Goal: Task Accomplishment & Management: Use online tool/utility

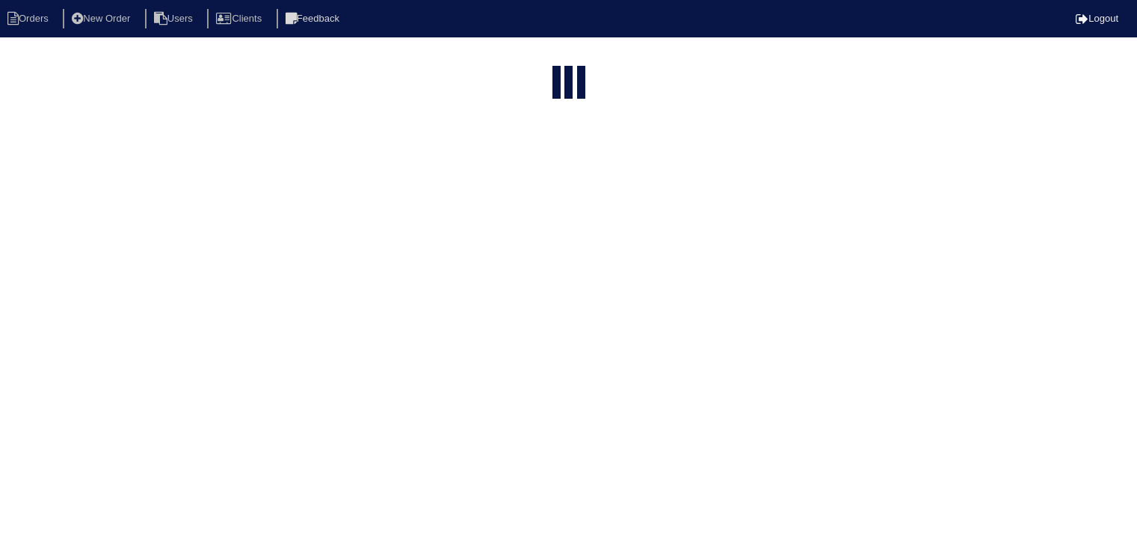
select select "15"
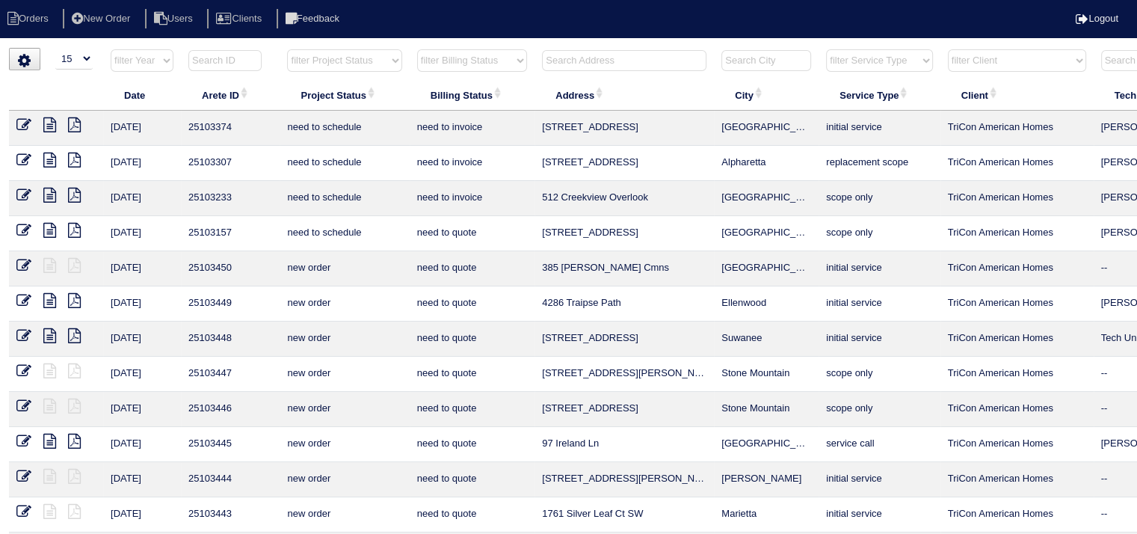
click at [587, 64] on input "text" at bounding box center [624, 60] width 164 height 21
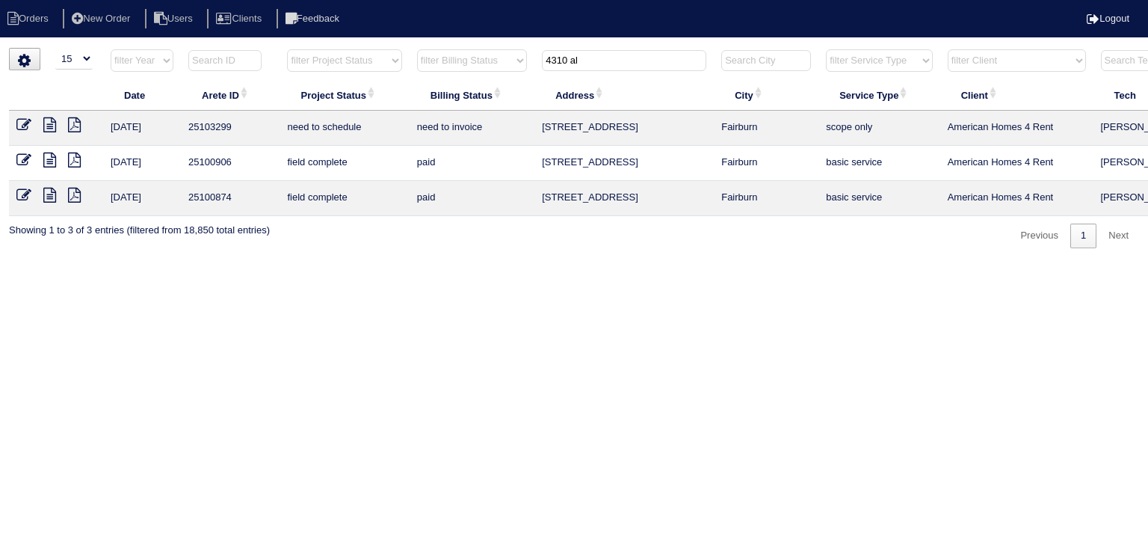
type input "4310 al"
click at [54, 123] on icon at bounding box center [49, 124] width 13 height 15
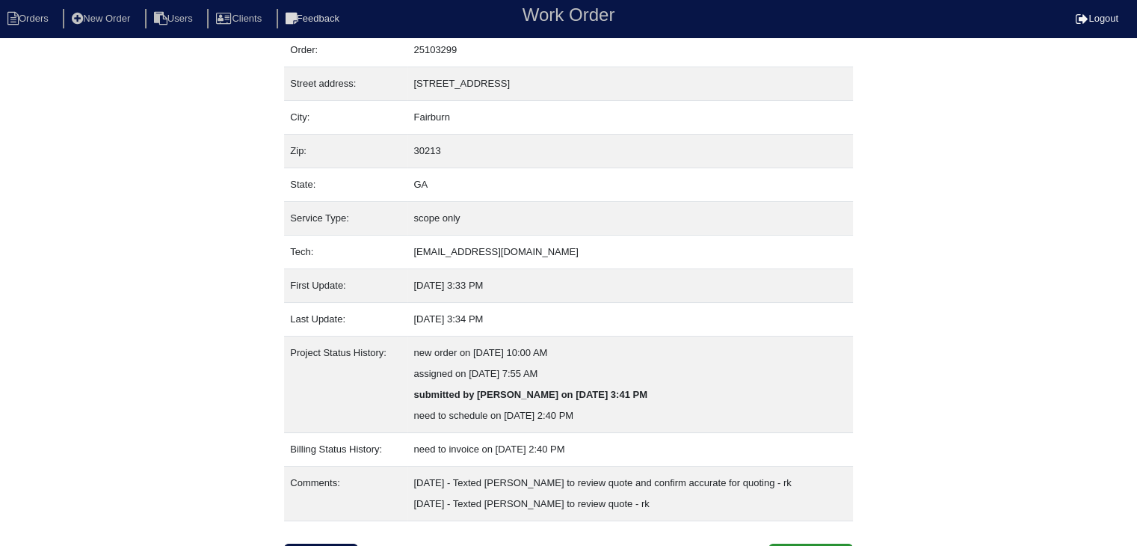
scroll to position [72, 0]
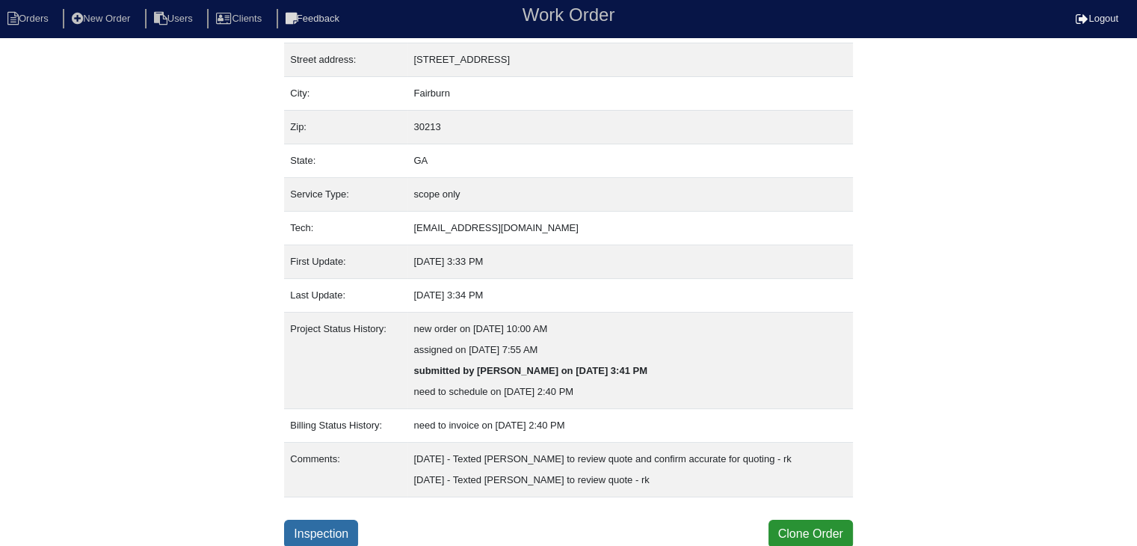
click at [313, 526] on link "Inspection" at bounding box center [321, 533] width 74 height 28
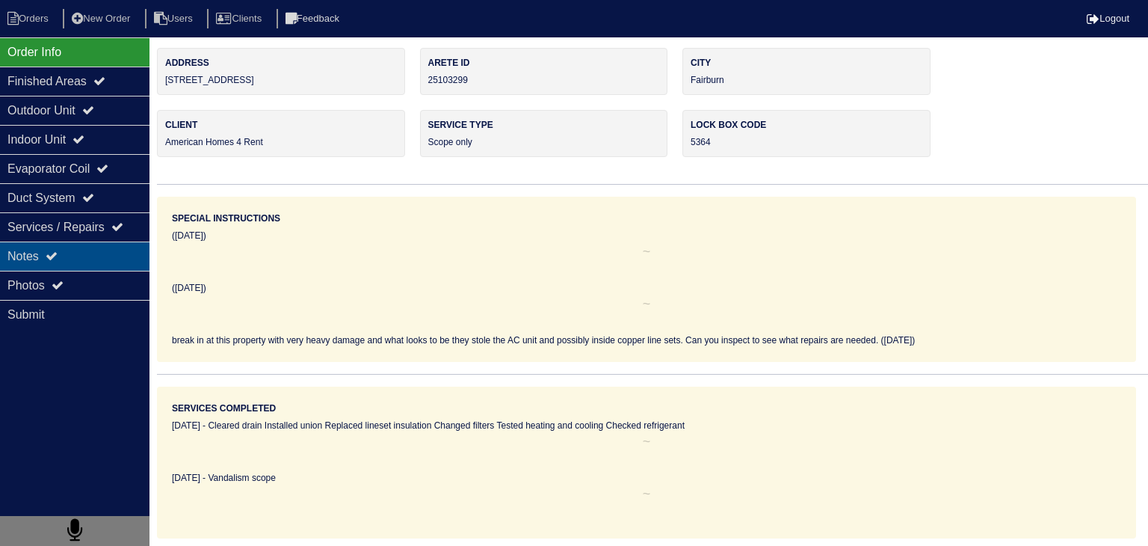
click at [123, 268] on div "Notes" at bounding box center [74, 255] width 149 height 29
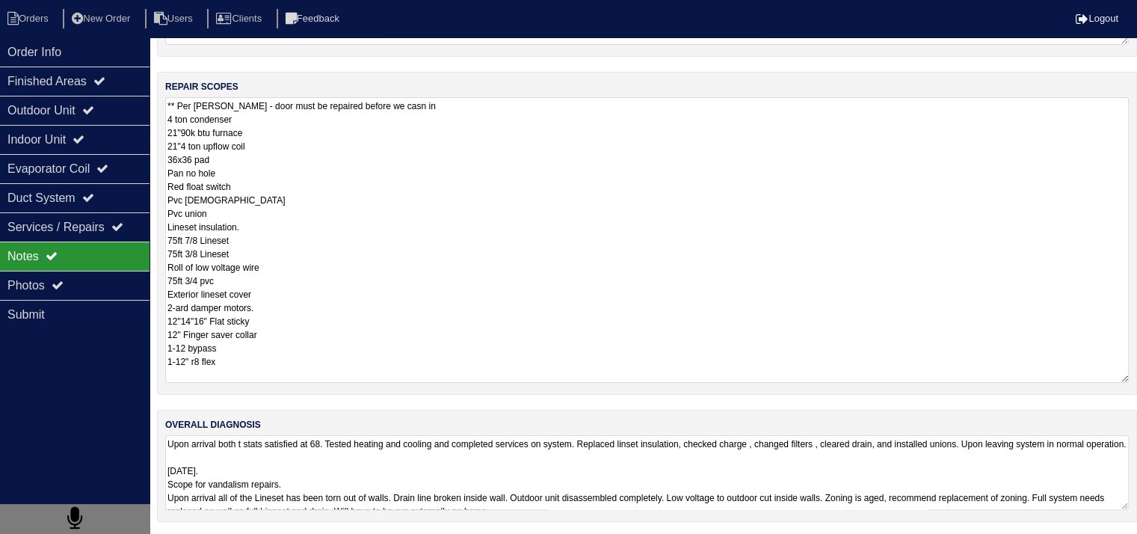
scroll to position [1, 0]
drag, startPoint x: 167, startPoint y: 347, endPoint x: 300, endPoint y: 564, distance: 254.6
click at [300, 537] on html "Orders New Order Users Clients Feedback Logout Orders New Order Users Clients M…" at bounding box center [568, 153] width 1137 height 767
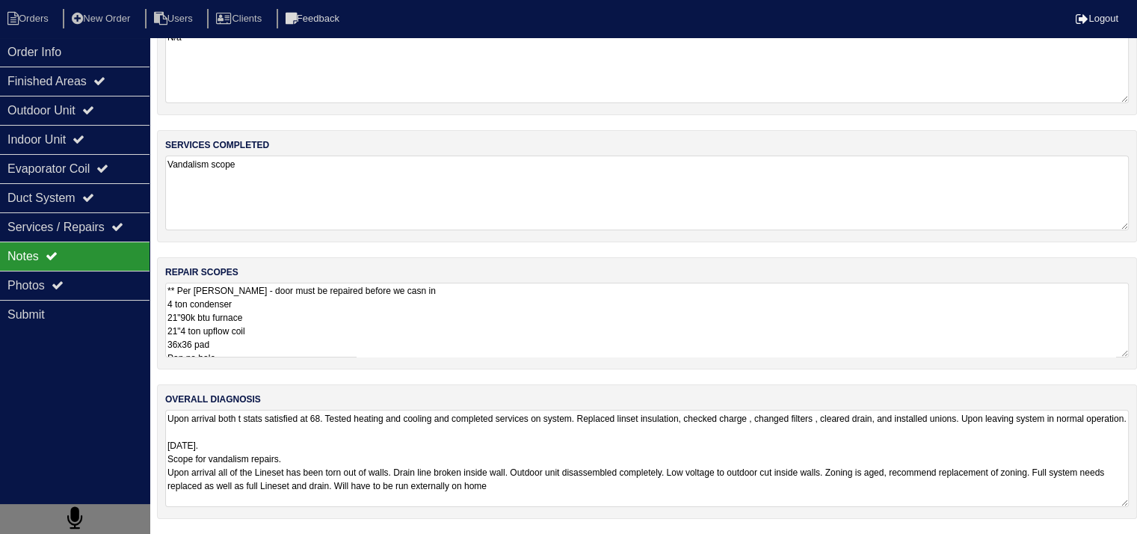
scroll to position [42, 0]
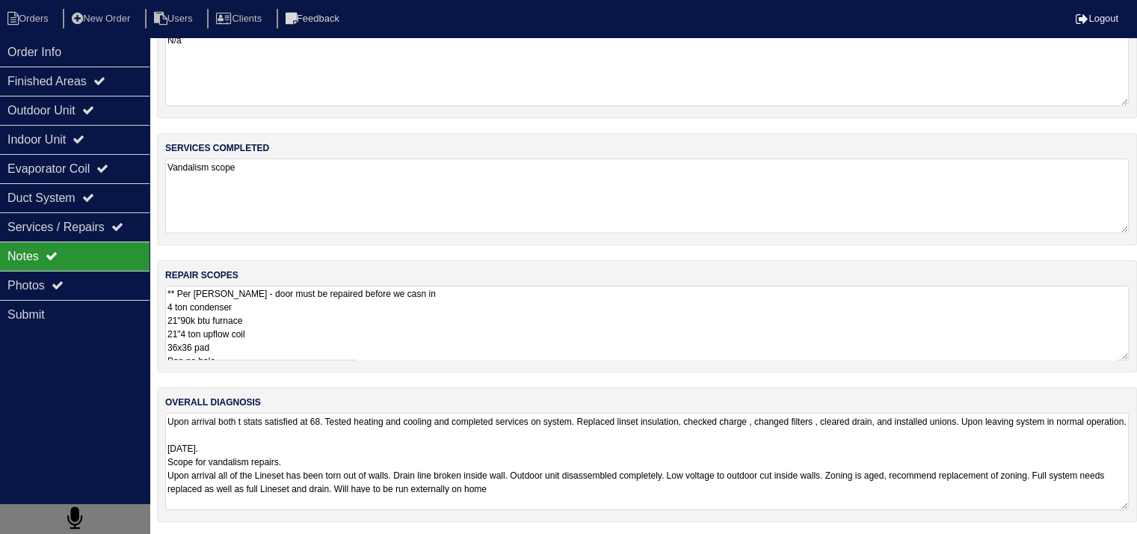
click at [442, 431] on textarea "Upon arrival both t stats satisfied at 68. Tested heating and cooling and compl…" at bounding box center [646, 461] width 963 height 97
click at [434, 446] on textarea "Upon arrival both t stats satisfied at 68. Tested heating and cooling and compl…" at bounding box center [646, 461] width 963 height 97
drag, startPoint x: 167, startPoint y: 475, endPoint x: 734, endPoint y: 516, distance: 568.1
click at [734, 516] on div "overall diagnosis Upon arrival both t stats satisfied at 68. Tested heating and…" at bounding box center [647, 454] width 980 height 135
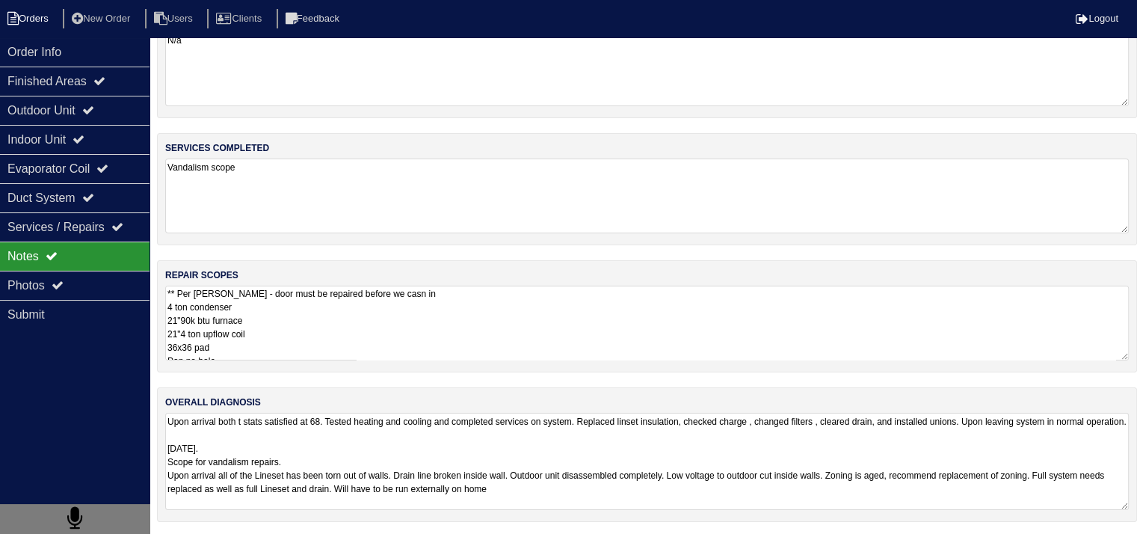
scroll to position [19, 0]
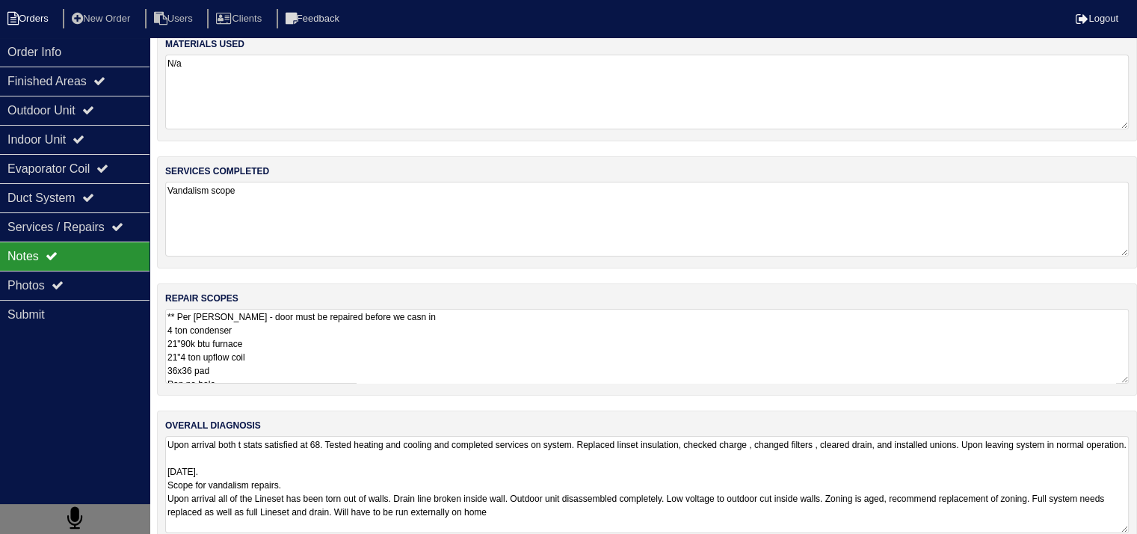
click at [42, 13] on li "Orders" at bounding box center [30, 19] width 61 height 20
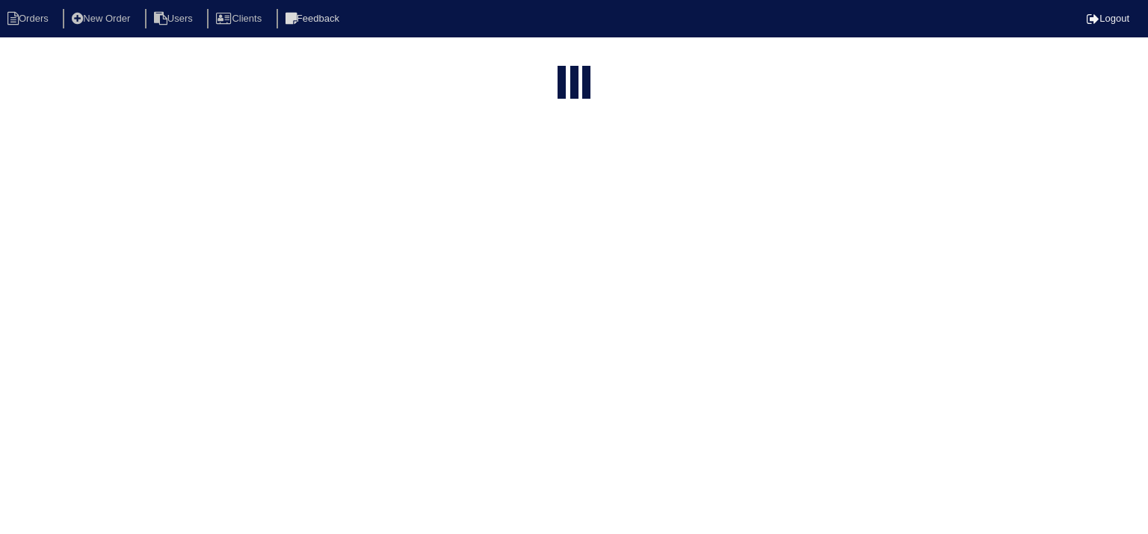
select select "15"
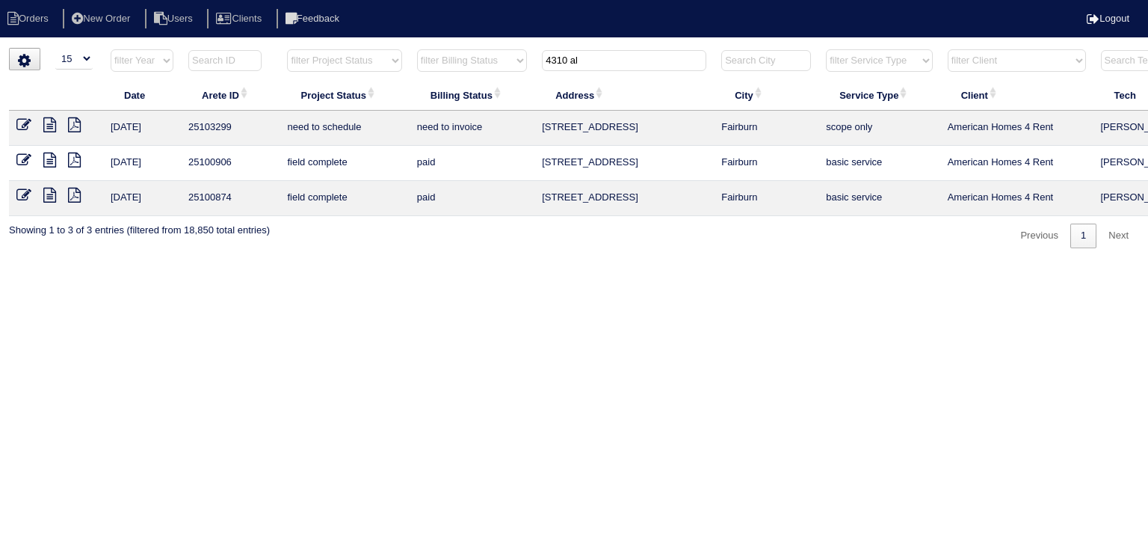
click at [599, 66] on input "4310 al" at bounding box center [624, 60] width 164 height 21
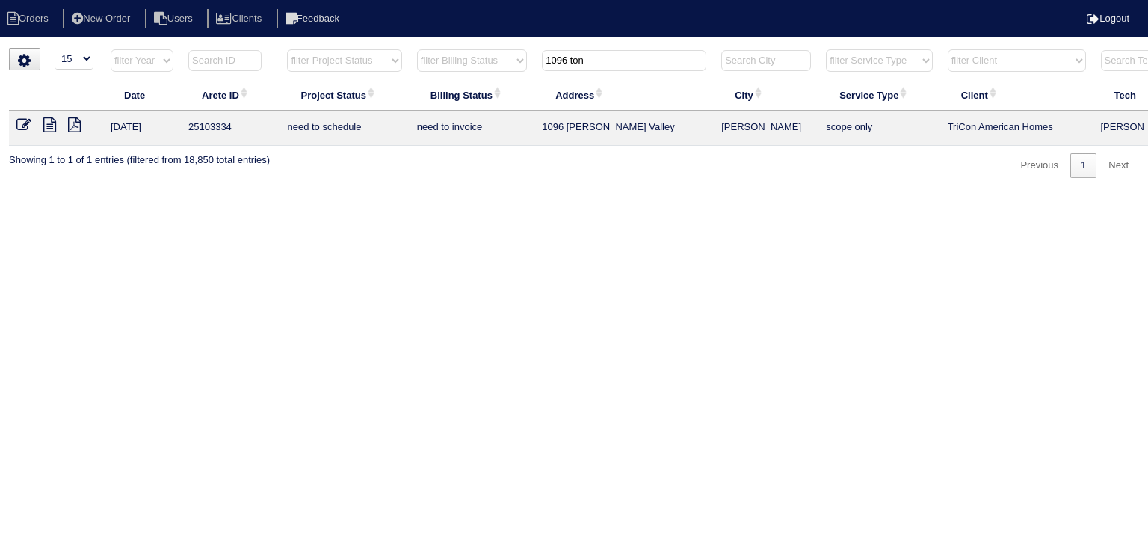
type input "1096 ton"
click at [55, 126] on icon at bounding box center [49, 124] width 13 height 15
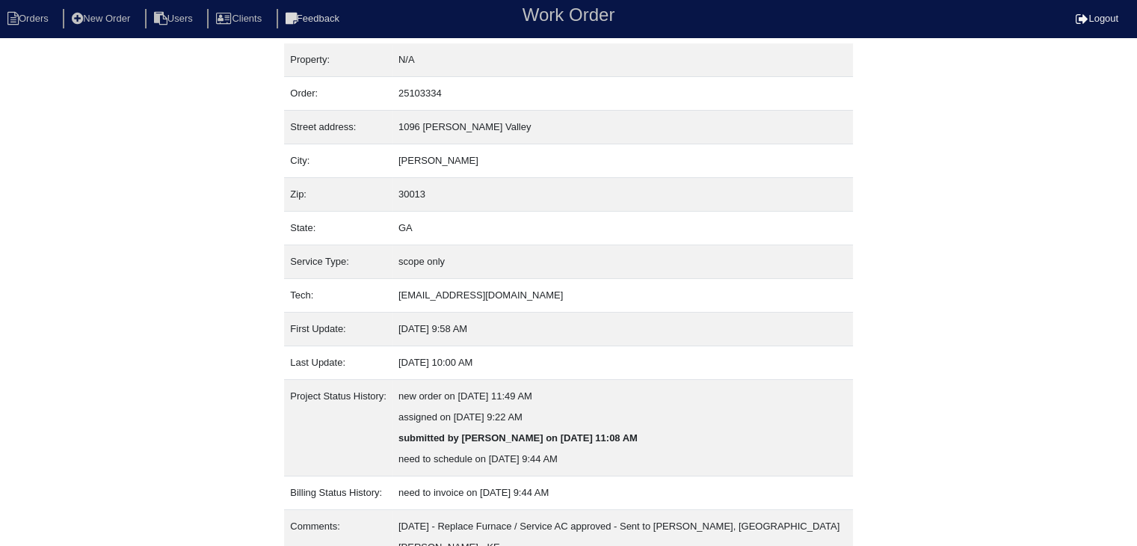
scroll to position [135, 0]
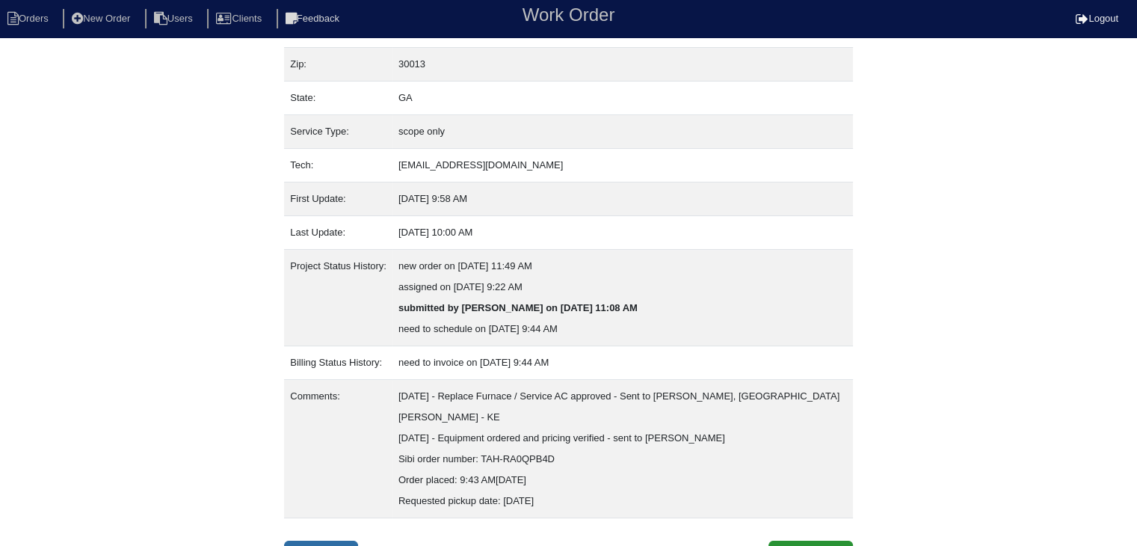
click at [329, 540] on link "Inspection" at bounding box center [321, 554] width 74 height 28
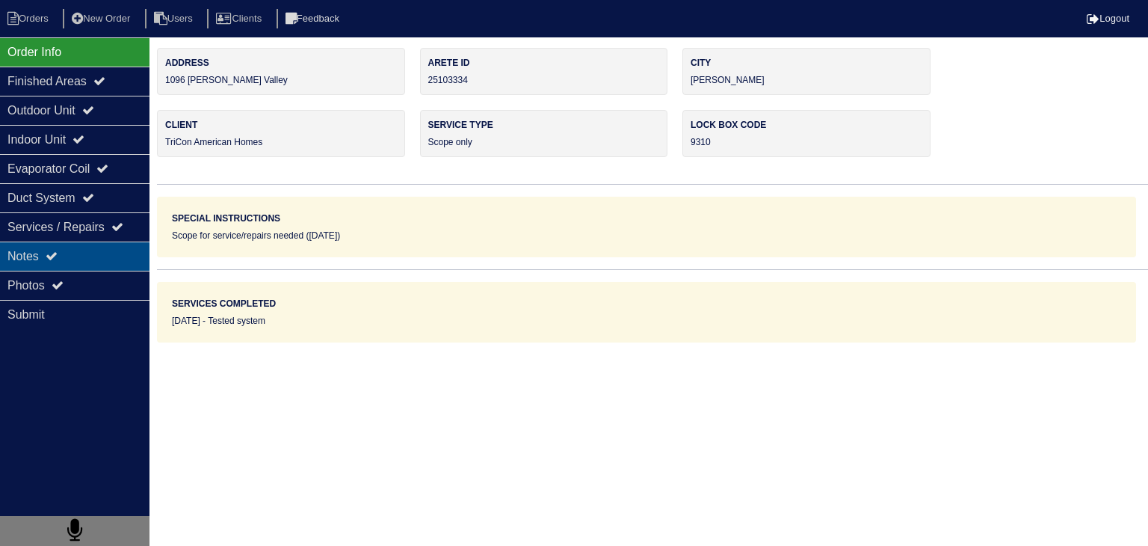
click at [95, 262] on div "Notes" at bounding box center [74, 255] width 149 height 29
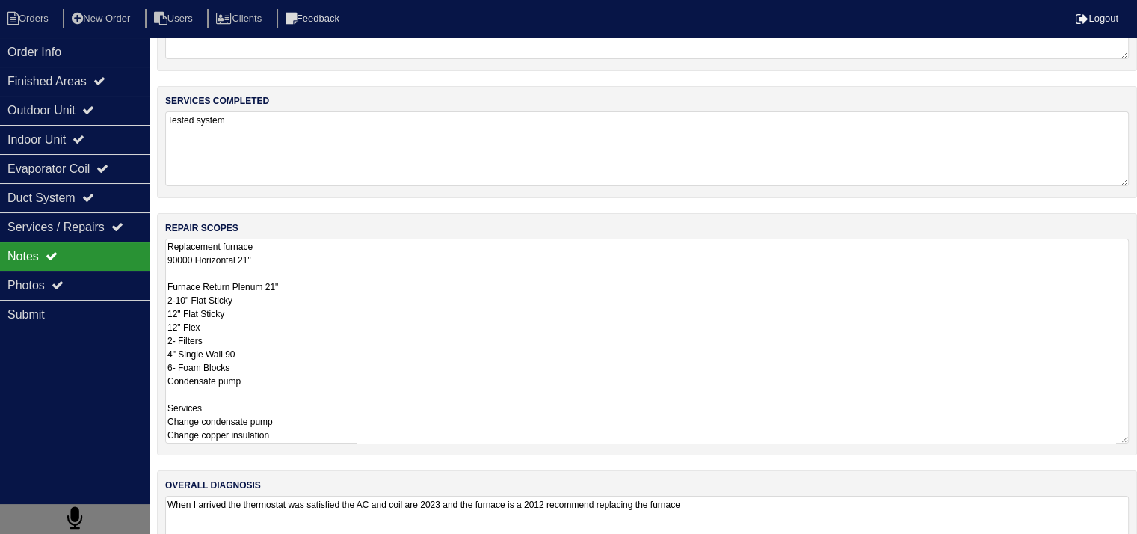
scroll to position [149, 0]
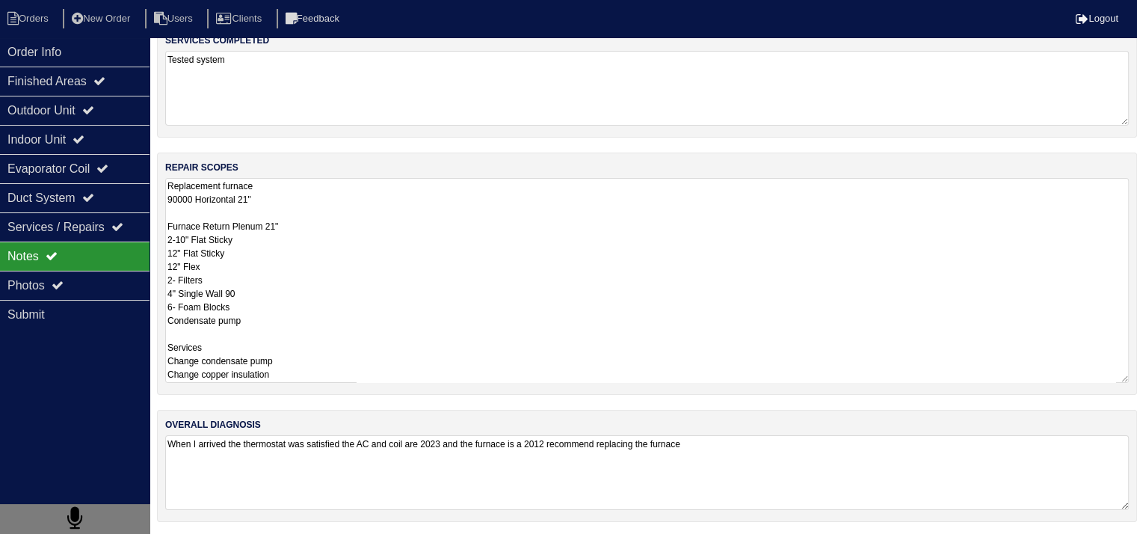
drag, startPoint x: 167, startPoint y: 336, endPoint x: 379, endPoint y: 373, distance: 215.5
click at [379, 373] on textarea "Replacement furnace 90000 Horizontal 21" Furnace Return Plenum 21" 2-10" Flat S…" at bounding box center [646, 280] width 963 height 205
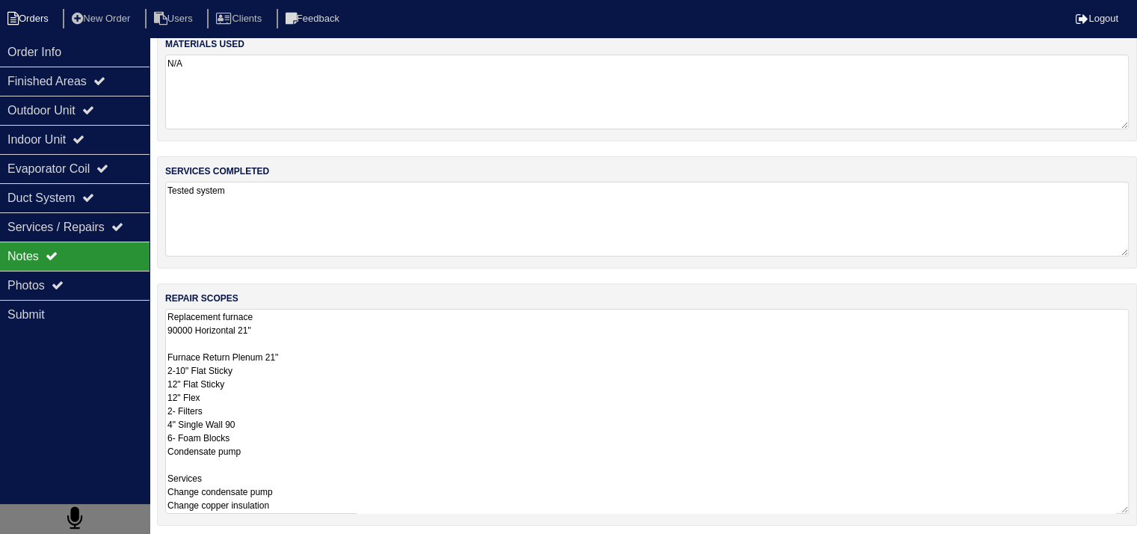
click at [48, 19] on li "Orders" at bounding box center [30, 19] width 61 height 20
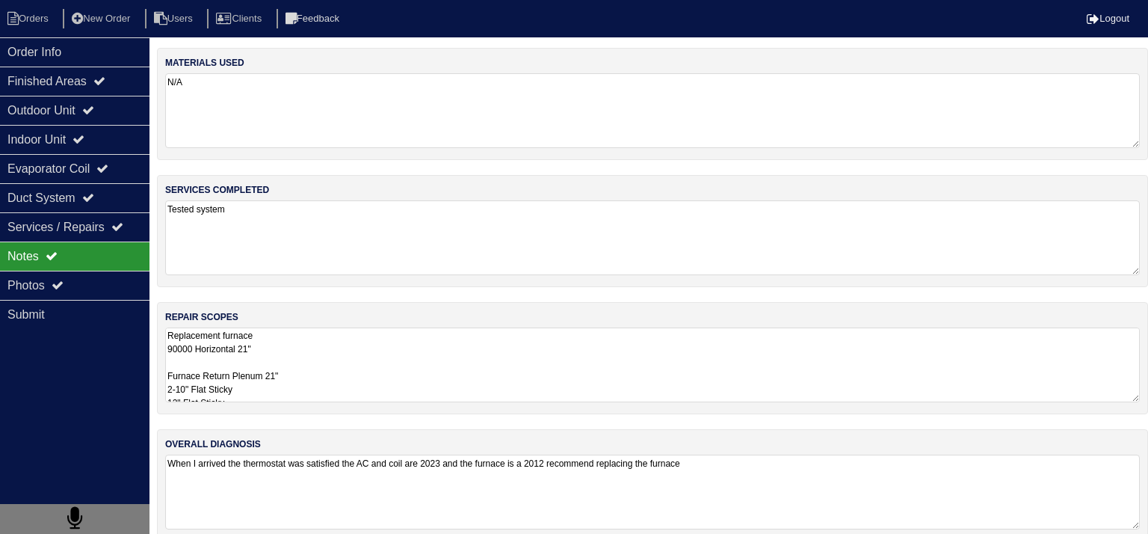
select select "15"
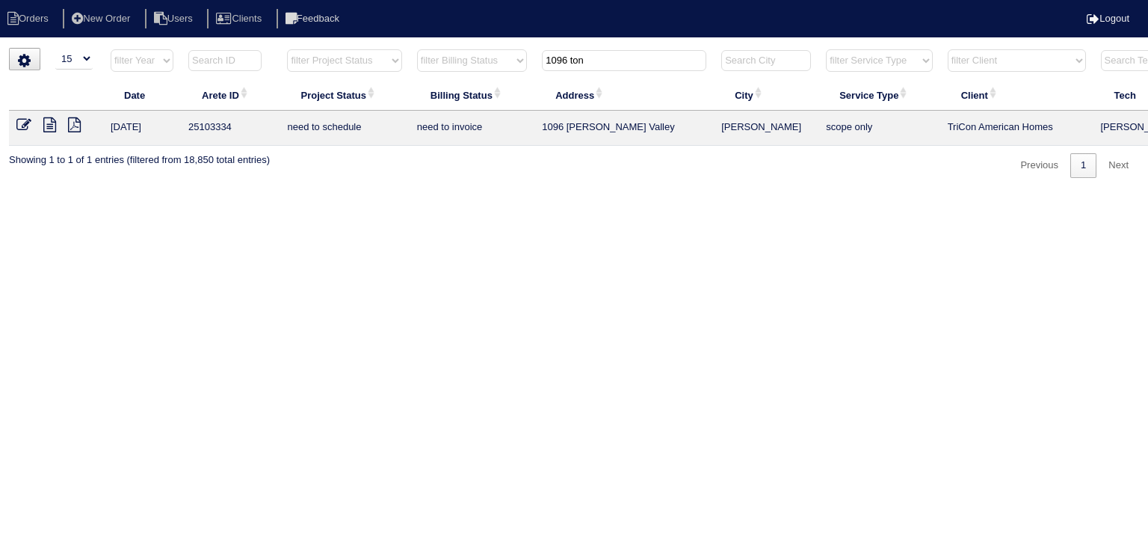
drag, startPoint x: 607, startPoint y: 61, endPoint x: 484, endPoint y: 67, distance: 122.7
click at [484, 67] on tr "filter Year -- Any Year -- 2025 2024 2023 2022 2021 2020 2019 filter Project St…" at bounding box center [656, 64] width 1295 height 31
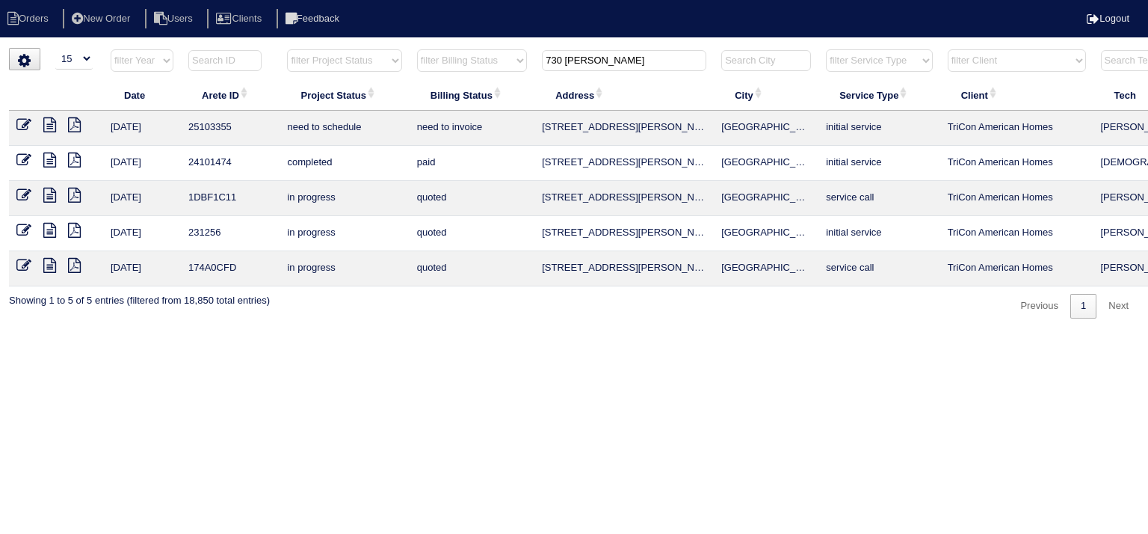
type input "730 Marcus"
click at [51, 126] on icon at bounding box center [49, 124] width 13 height 15
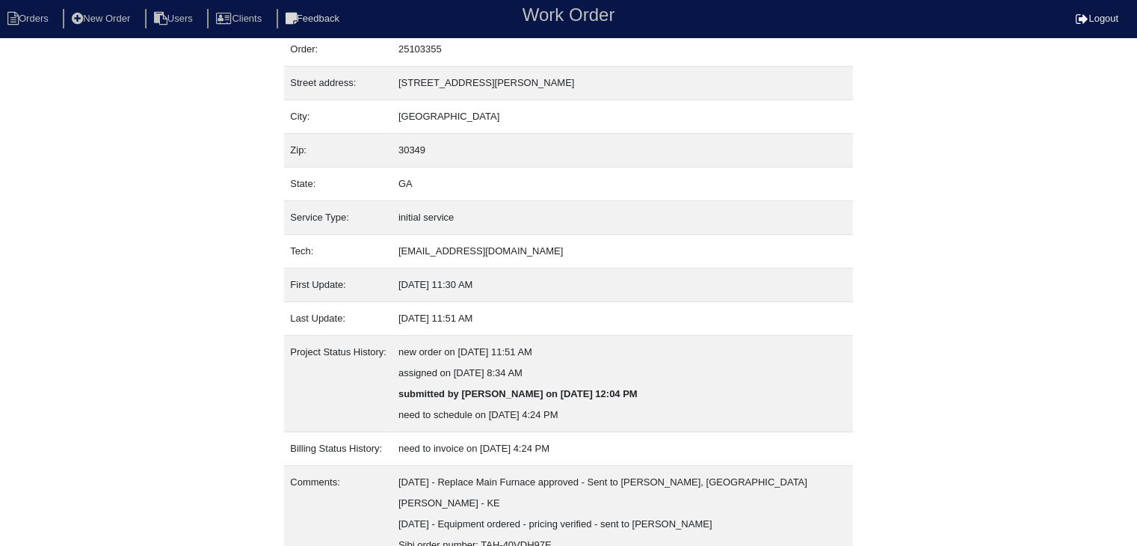
scroll to position [135, 0]
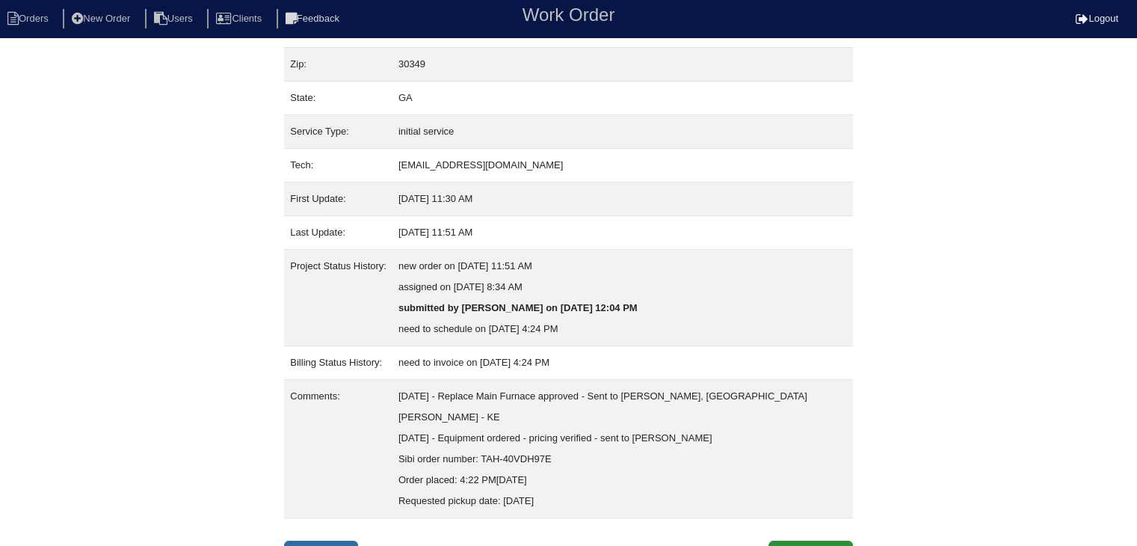
click at [333, 540] on link "Inspection" at bounding box center [321, 554] width 74 height 28
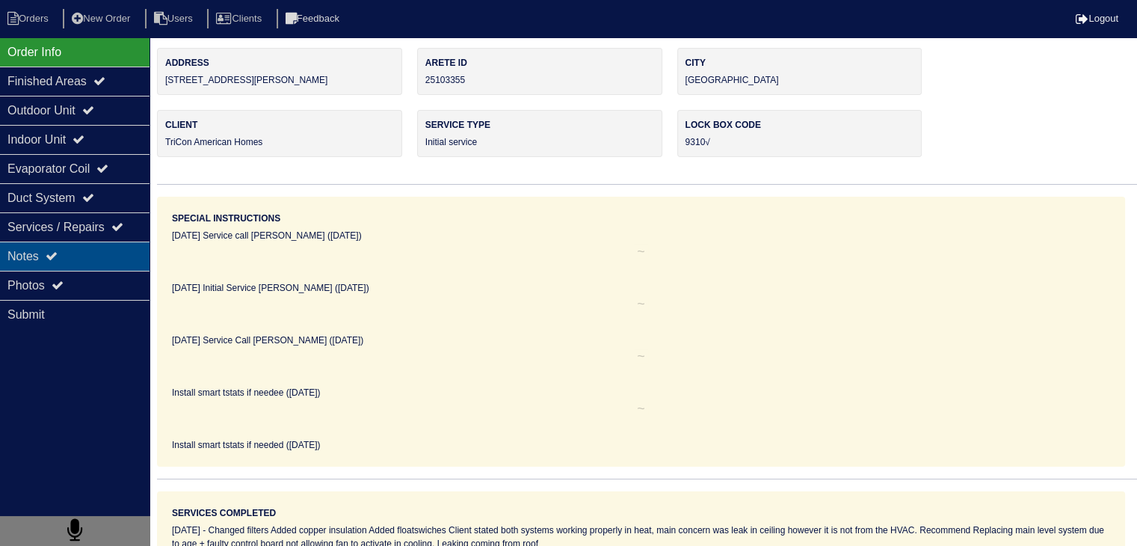
click at [79, 253] on div "Notes" at bounding box center [74, 255] width 149 height 29
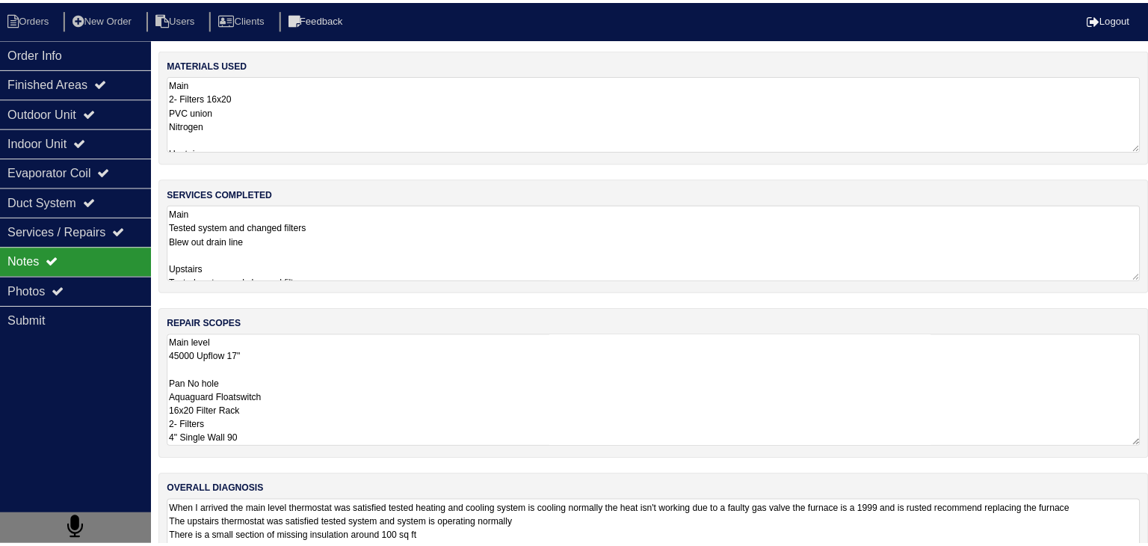
scroll to position [1, 0]
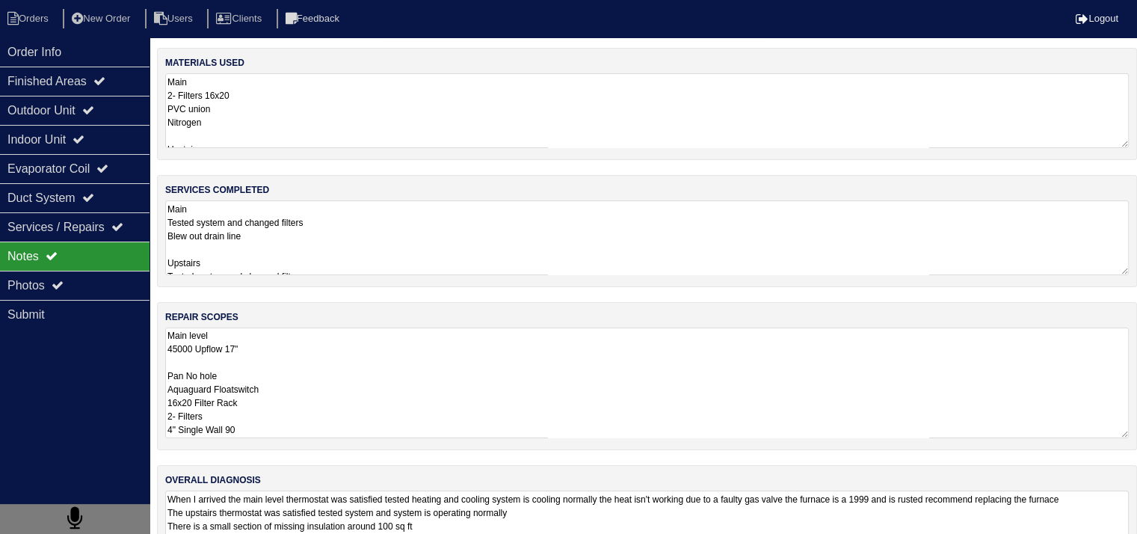
drag, startPoint x: 168, startPoint y: 336, endPoint x: 298, endPoint y: 437, distance: 164.6
click at [298, 437] on div "repair scopes Main level 45000 Upflow 17" Pan No hole Aquaguard Floatswitch 16x…" at bounding box center [647, 376] width 980 height 148
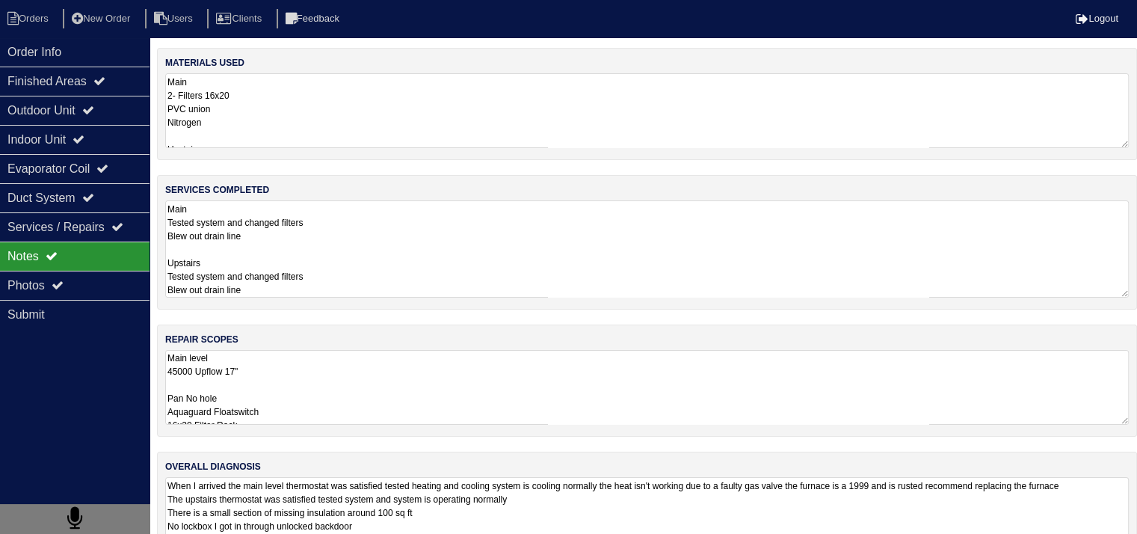
click at [377, 241] on textarea "Main Tested system and changed filters Blew out drain line Upstairs Tested syst…" at bounding box center [646, 248] width 963 height 97
click at [31, 108] on div "Outdoor Unit" at bounding box center [74, 110] width 149 height 29
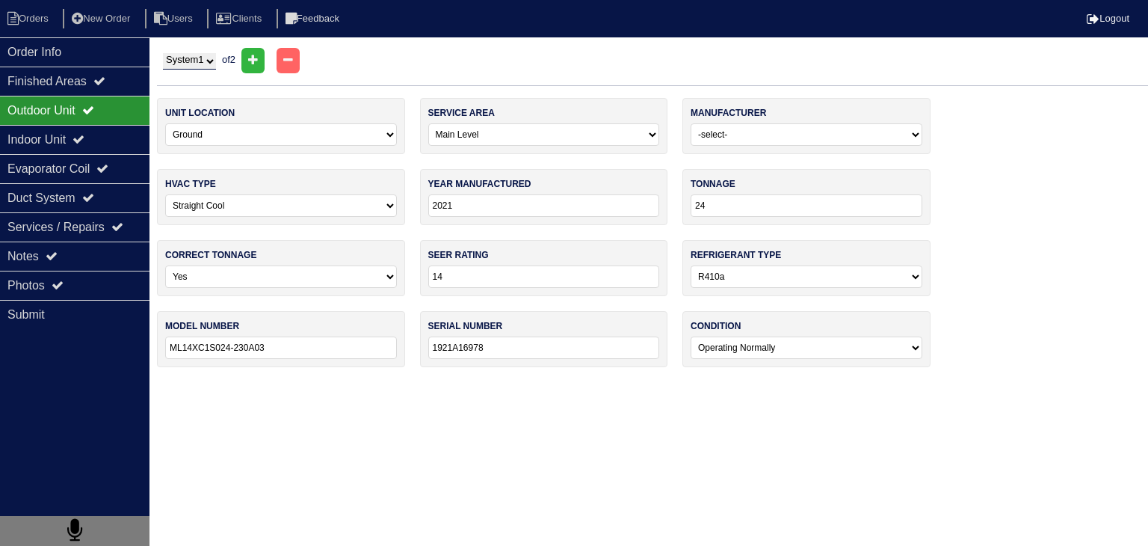
click at [216, 61] on select "System 1 System 2" at bounding box center [189, 61] width 53 height 16
select select "2"
click at [163, 53] on select "System 1 System 2" at bounding box center [189, 61] width 53 height 16
select select "1"
select select "[PERSON_NAME]"
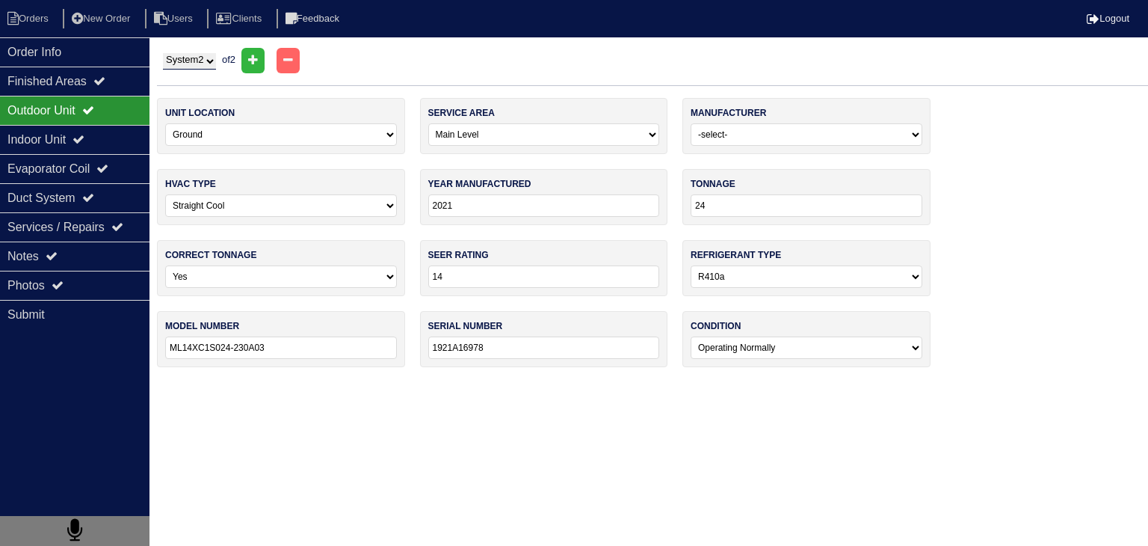
type input "2024"
type input "30"
type input "PH5SAN430-A"
type input "0224X75124"
